Goal: Communication & Community: Answer question/provide support

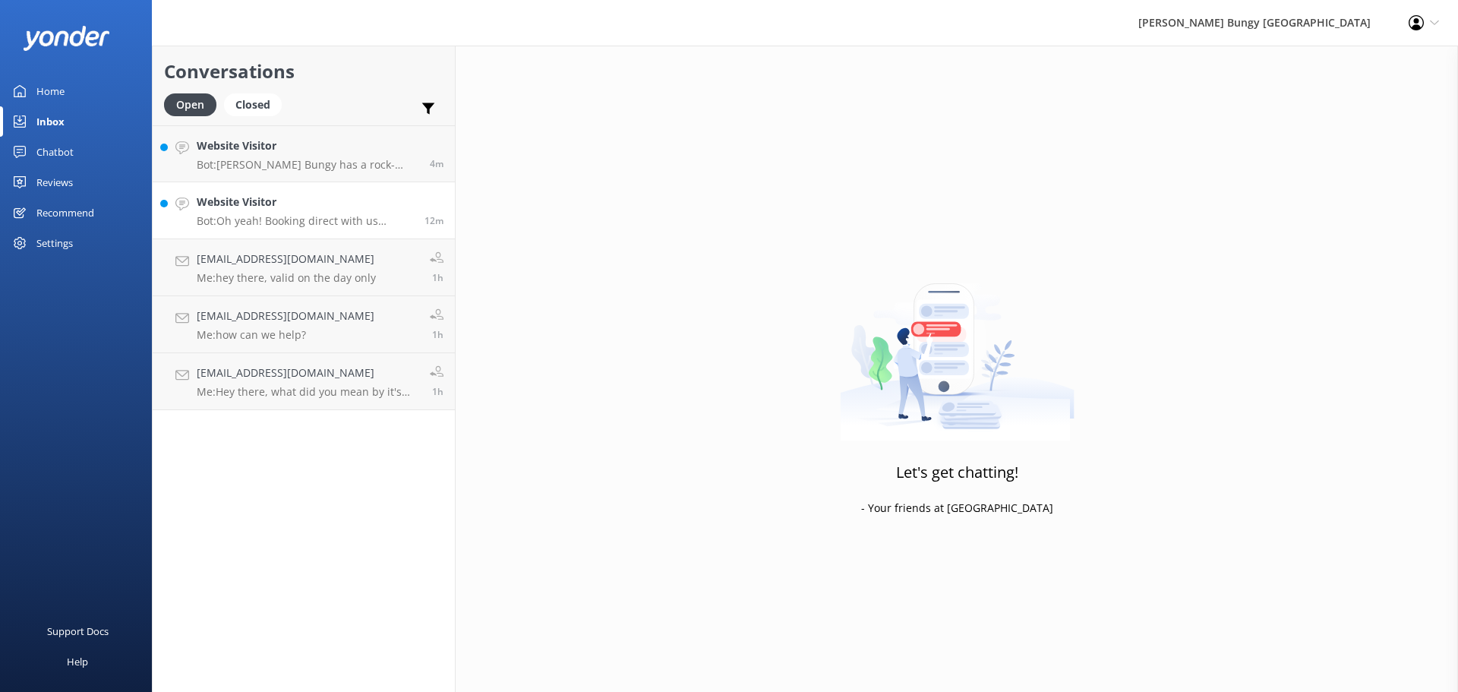
click at [305, 219] on p "Bot: Oh yeah! Booking direct with us through our website always gives you the b…" at bounding box center [305, 221] width 216 height 14
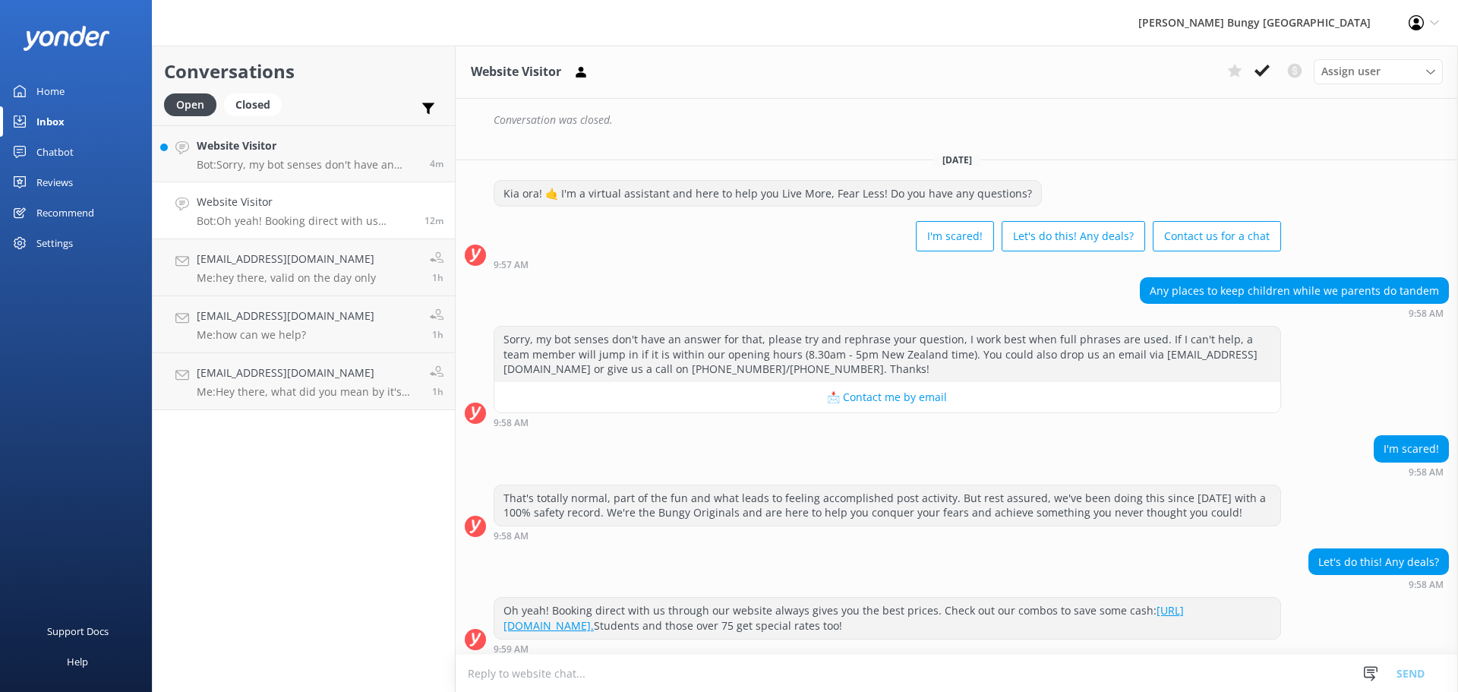
scroll to position [441, 0]
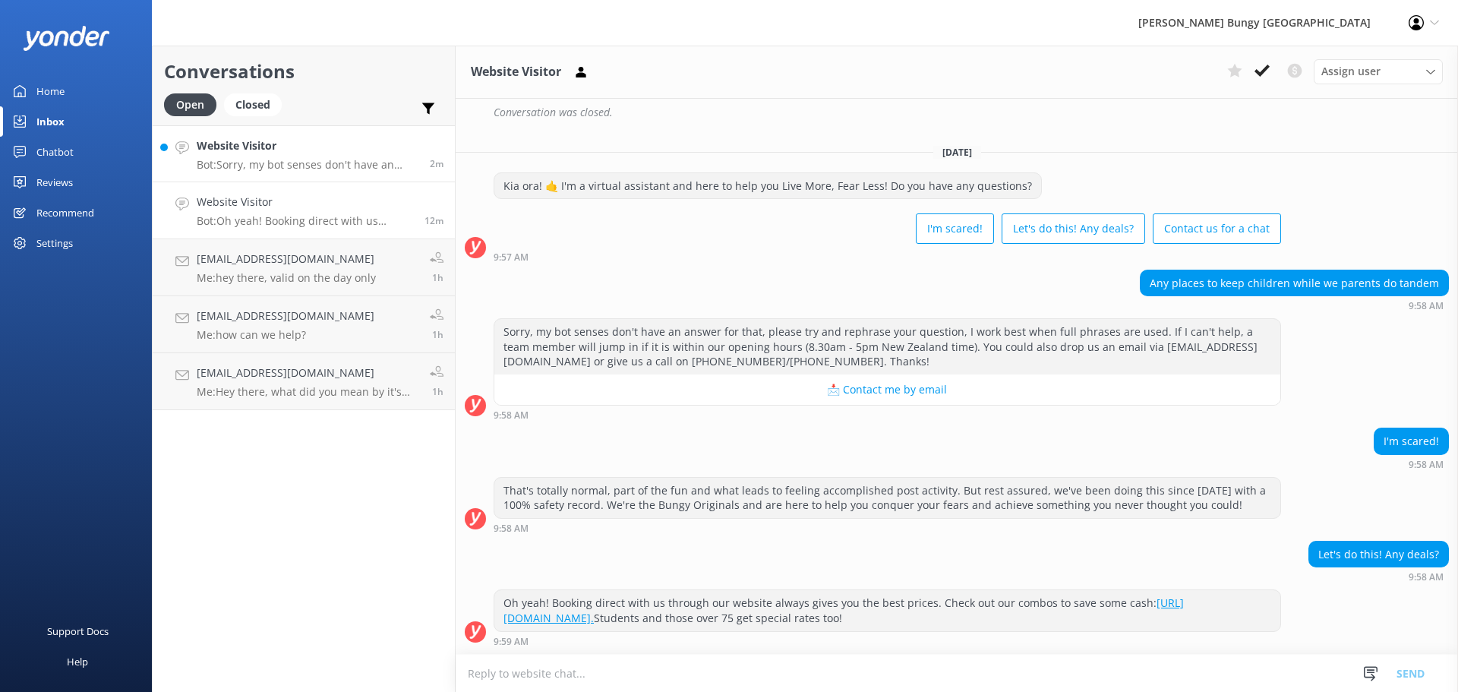
click at [276, 166] on p "Bot: Sorry, my bot senses don't have an answer for that, please try and rephras…" at bounding box center [308, 165] width 222 height 14
